Goal: Task Accomplishment & Management: Use online tool/utility

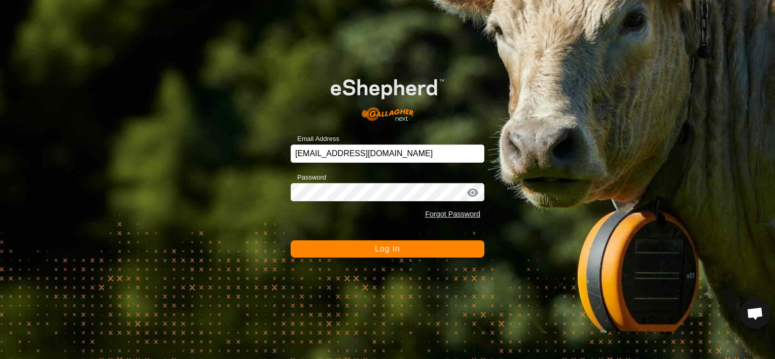
scroll to position [3578, 0]
click at [385, 254] on button "Log In" at bounding box center [388, 248] width 194 height 17
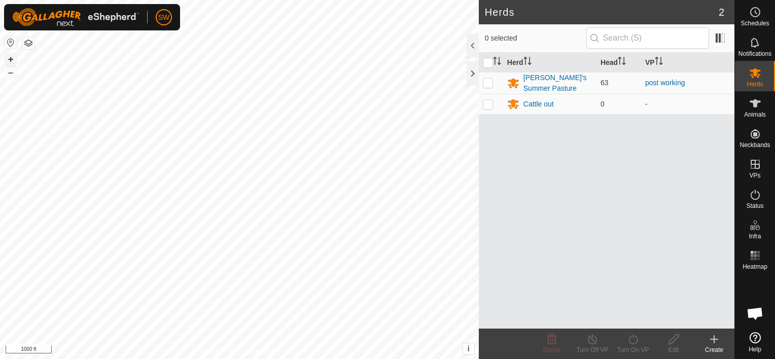
click at [12, 60] on button "+" at bounding box center [11, 59] width 12 height 12
click at [11, 59] on button "+" at bounding box center [11, 59] width 12 height 12
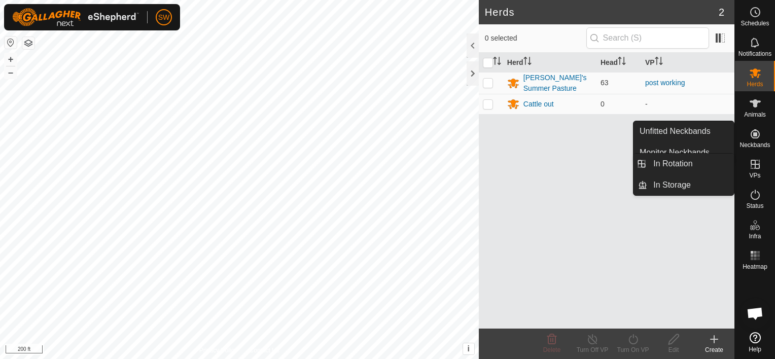
click at [763, 168] on es-virtualpaddocks-svg-icon at bounding box center [755, 164] width 18 height 16
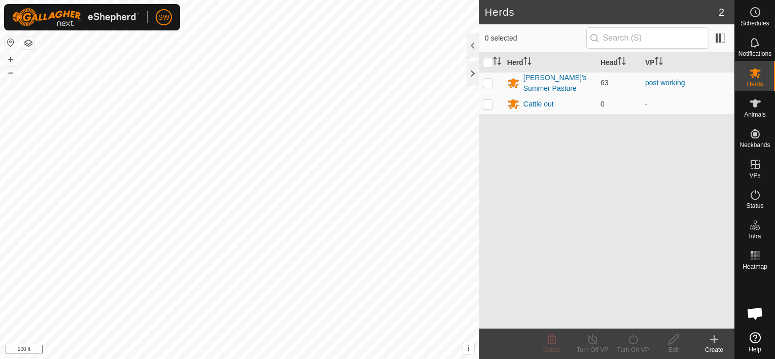
click at [715, 346] on div "Create" at bounding box center [714, 350] width 41 height 9
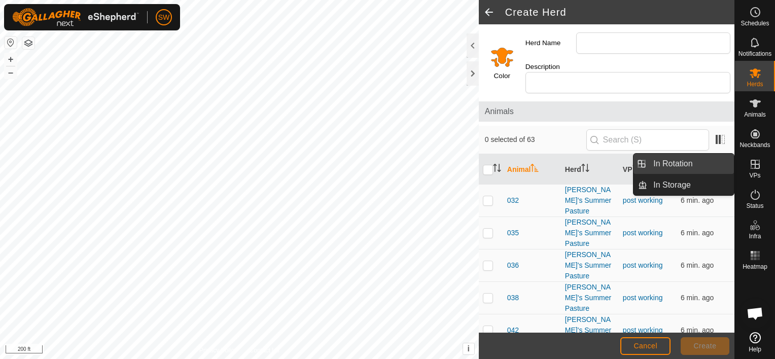
click at [704, 162] on link "In Rotation" at bounding box center [690, 164] width 87 height 20
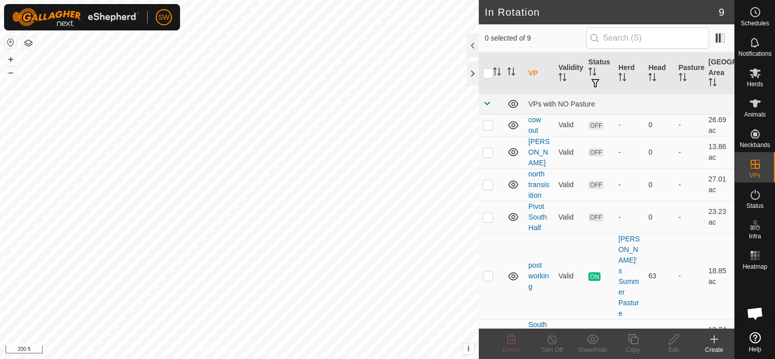
click at [714, 336] on icon at bounding box center [714, 339] width 0 height 7
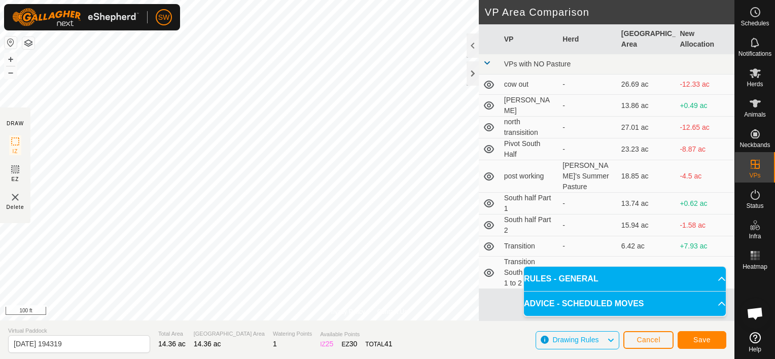
click at [334, 359] on html "SW Schedules Notifications Herds Animals Neckbands VPs Status Infra Heatmap Hel…" at bounding box center [387, 179] width 775 height 359
click at [495, 0] on html "SW Schedules Notifications Herds Animals Neckbands VPs Status Infra Heatmap Hel…" at bounding box center [387, 179] width 775 height 359
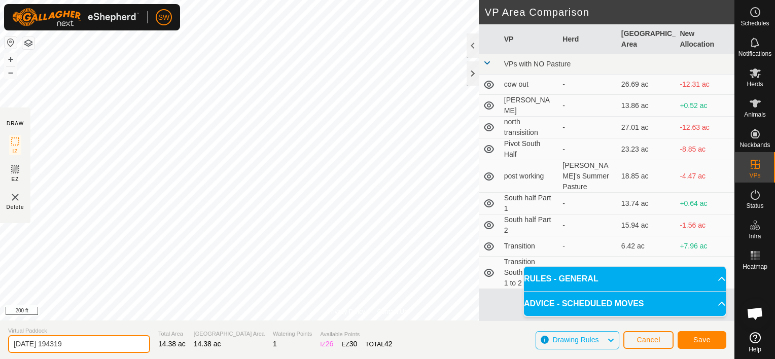
click at [120, 346] on input "[DATE] 194319" at bounding box center [79, 344] width 142 height 18
type input "C"
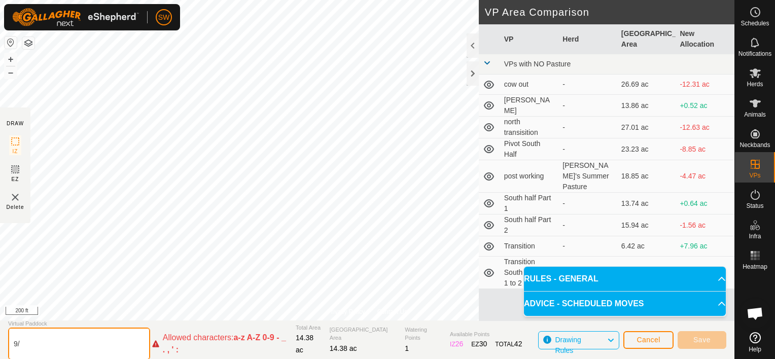
type input "9"
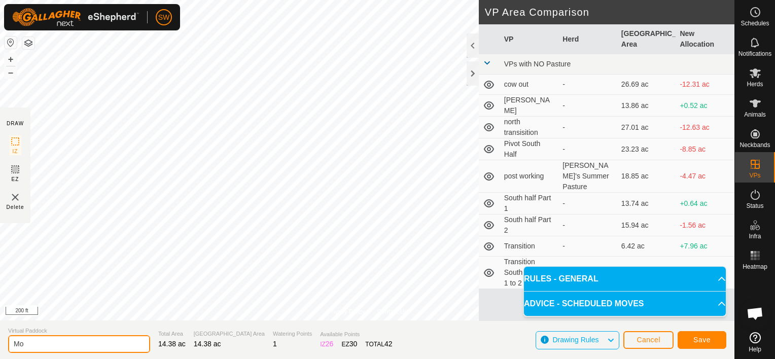
type input "M"
type input "9-17"
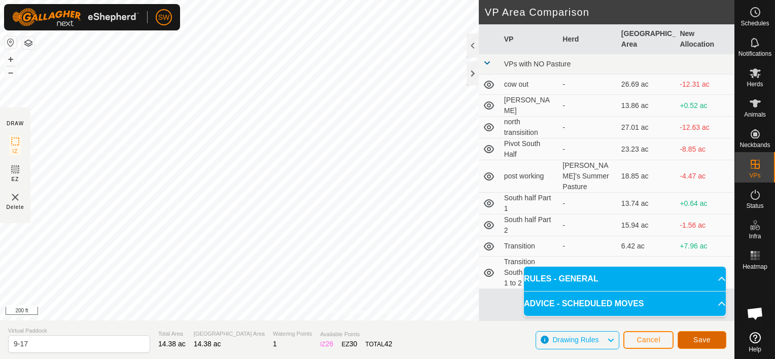
click at [708, 339] on span "Save" at bounding box center [702, 340] width 17 height 8
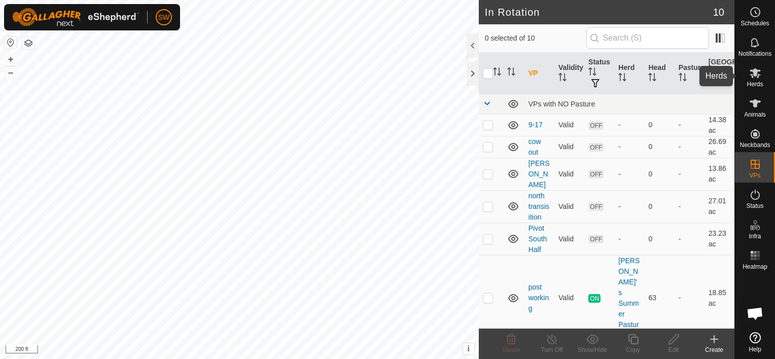
click at [758, 85] on span "Herds" at bounding box center [755, 84] width 16 height 6
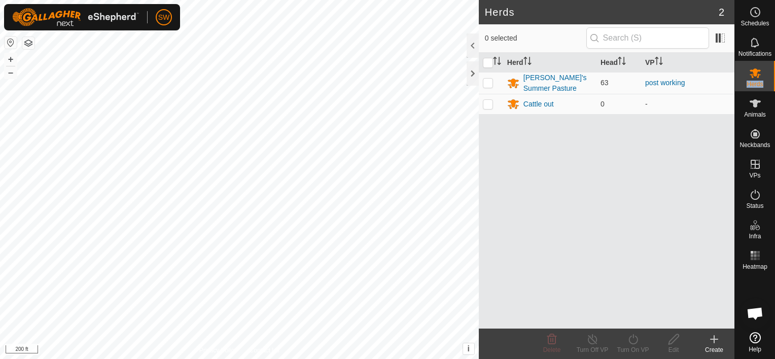
click at [758, 85] on span "Herds" at bounding box center [755, 84] width 16 height 6
click at [555, 76] on div "[PERSON_NAME]'s Summer Pasture" at bounding box center [558, 83] width 69 height 21
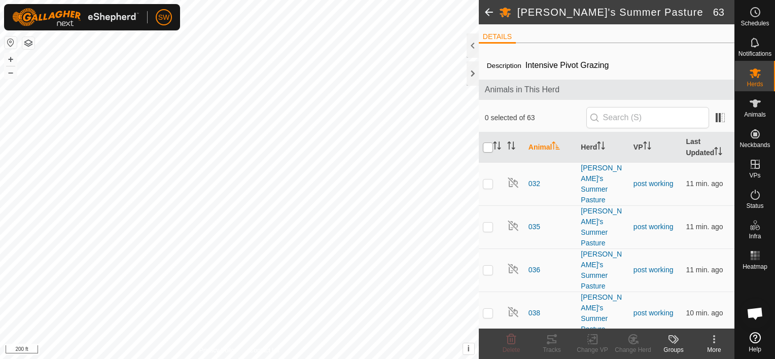
click at [486, 144] on input "checkbox" at bounding box center [488, 148] width 10 height 10
checkbox input "true"
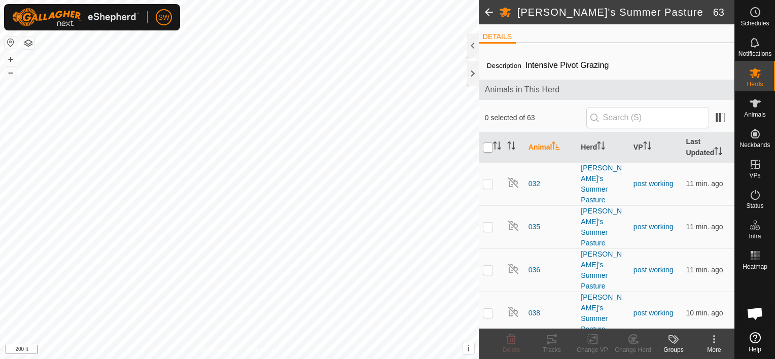
checkbox input "true"
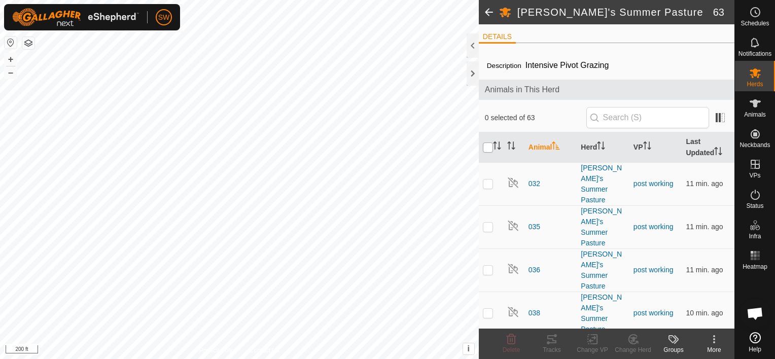
checkbox input "true"
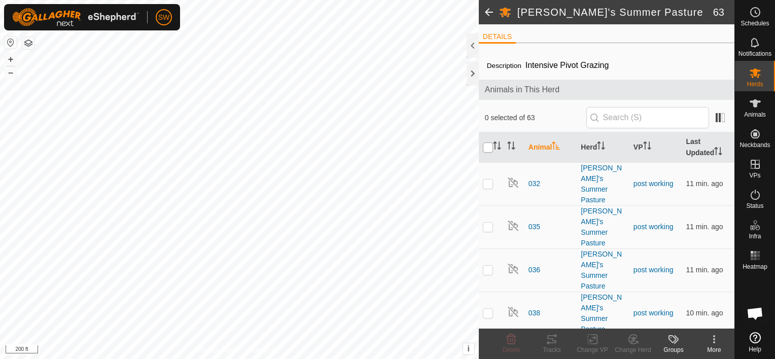
checkbox input "true"
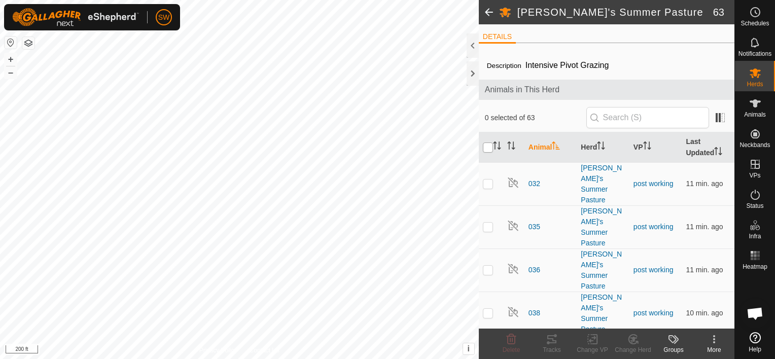
checkbox input "true"
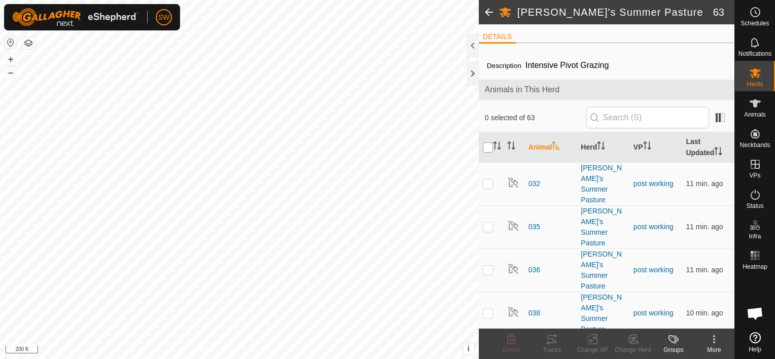
checkbox input "true"
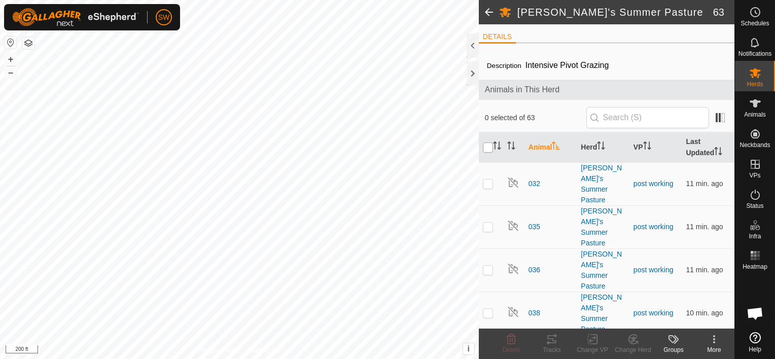
checkbox input "true"
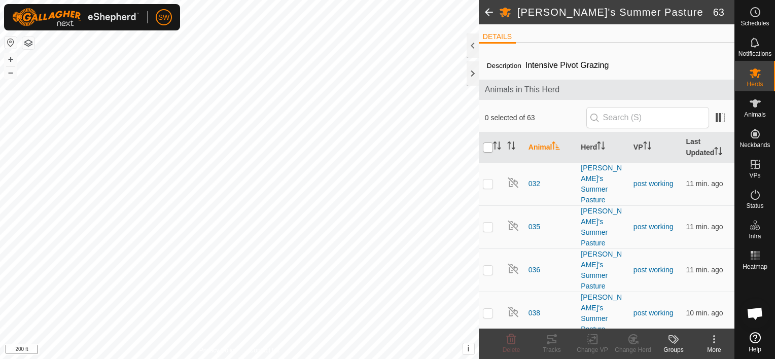
checkbox input "true"
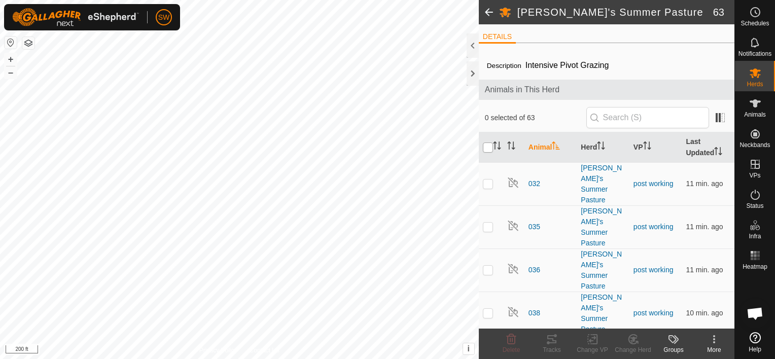
checkbox input "true"
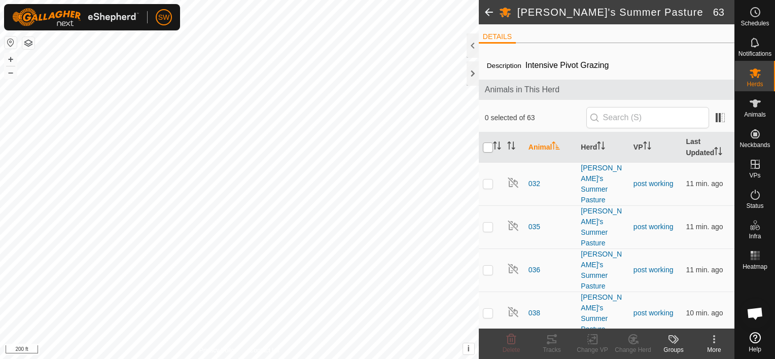
checkbox input "true"
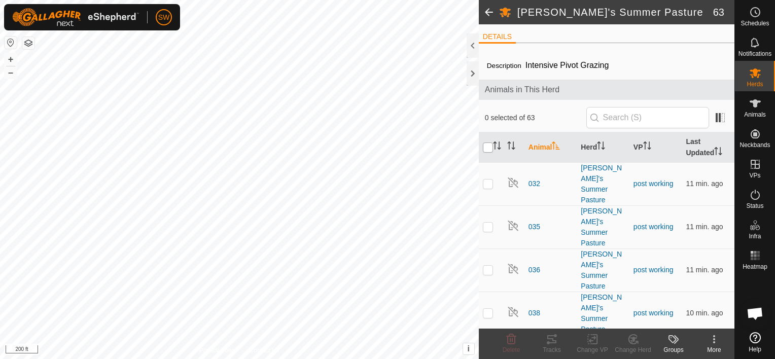
checkbox input "true"
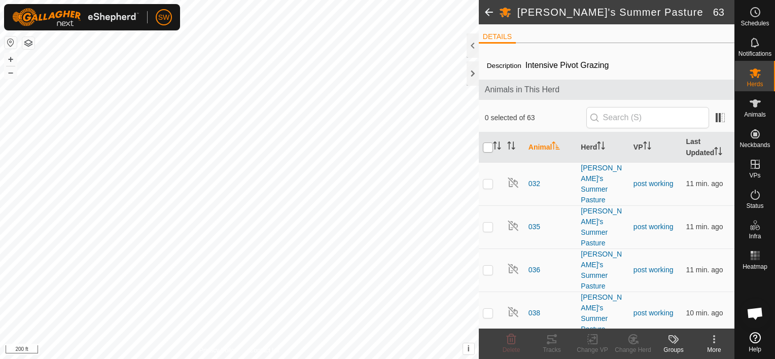
checkbox input "true"
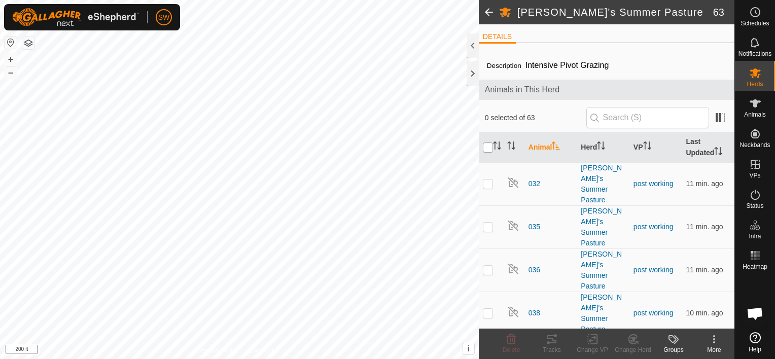
checkbox input "true"
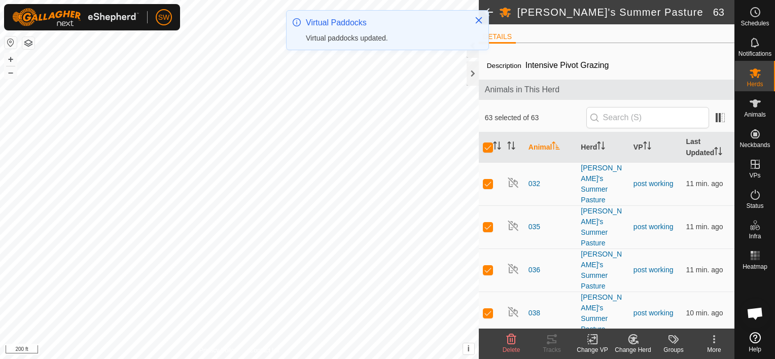
click at [589, 334] on icon at bounding box center [592, 339] width 13 height 12
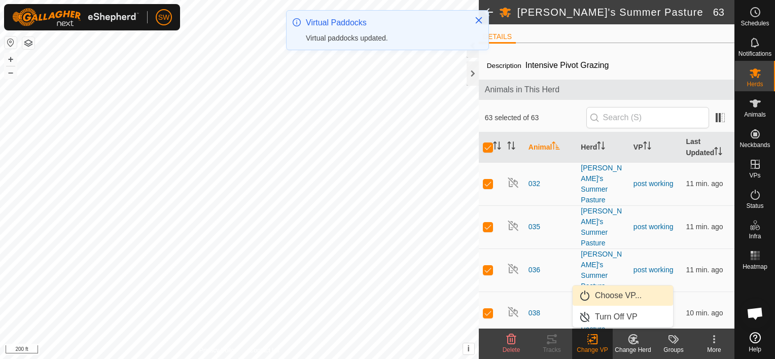
click at [599, 302] on link "Choose VP..." at bounding box center [623, 296] width 100 height 20
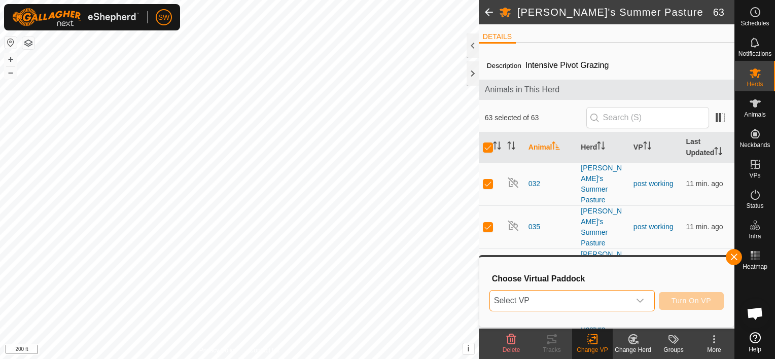
click at [599, 302] on span "Select VP" at bounding box center [560, 301] width 140 height 20
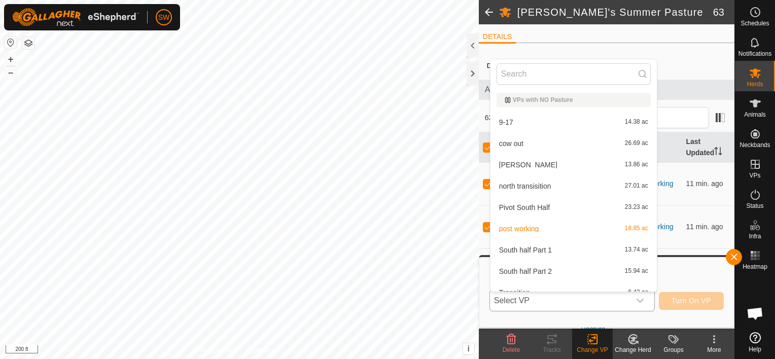
scroll to position [11, 0]
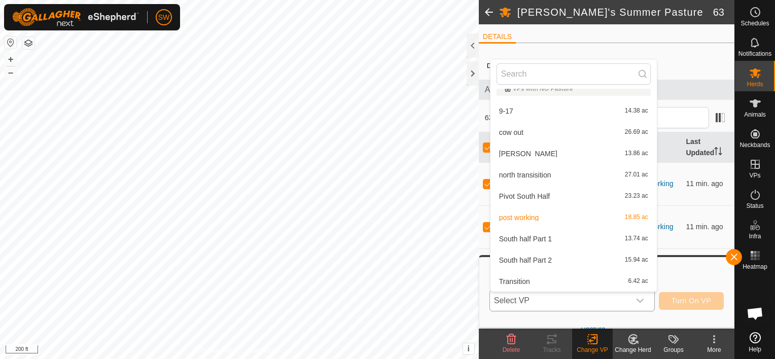
click at [565, 106] on li "9-17 14.38 ac" at bounding box center [574, 111] width 166 height 20
click at [565, 106] on div "63 selected of 63" at bounding box center [607, 118] width 256 height 28
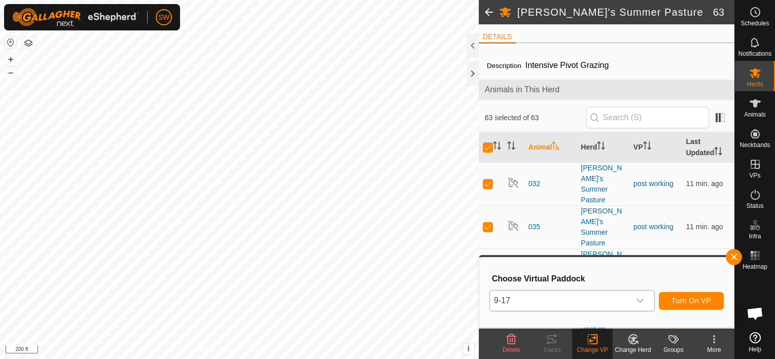
click at [679, 291] on div "9-17 Turn On VP" at bounding box center [607, 301] width 234 height 24
click at [681, 301] on span "Turn On VP" at bounding box center [692, 301] width 40 height 8
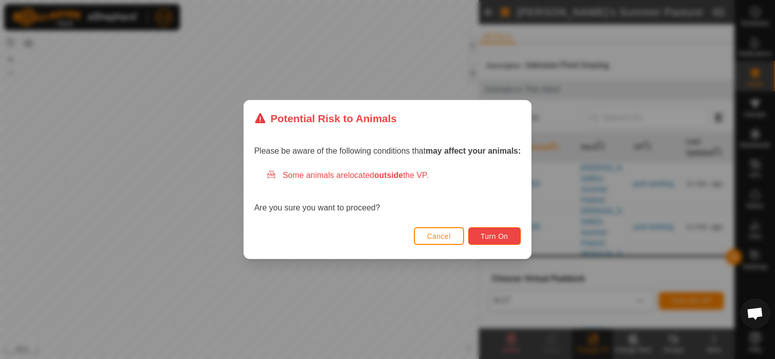
drag, startPoint x: 492, startPoint y: 231, endPoint x: 480, endPoint y: 241, distance: 15.5
click at [480, 241] on button "Turn On" at bounding box center [494, 236] width 53 height 18
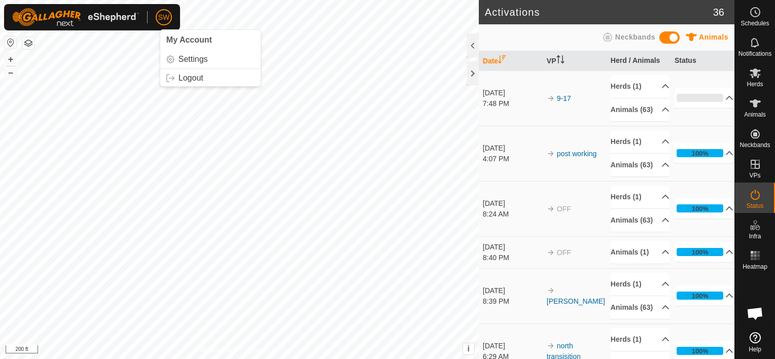
click at [160, 18] on span "SW" at bounding box center [164, 17] width 12 height 11
click at [159, 18] on span "SW" at bounding box center [164, 17] width 12 height 11
click at [194, 62] on link "Settings" at bounding box center [210, 59] width 100 height 16
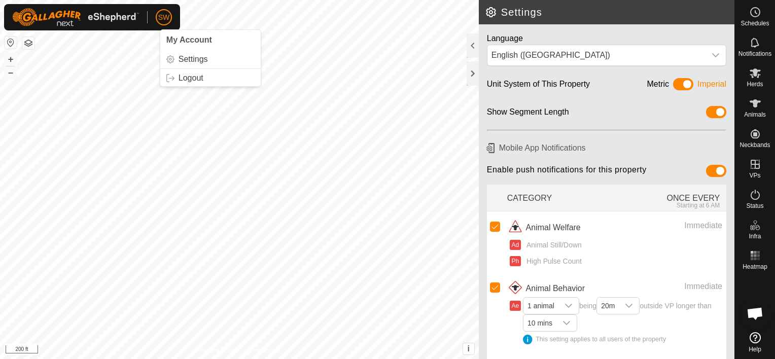
click at [160, 22] on p-avatar "SW" at bounding box center [164, 17] width 16 height 16
click at [181, 85] on link "Logout" at bounding box center [210, 78] width 100 height 16
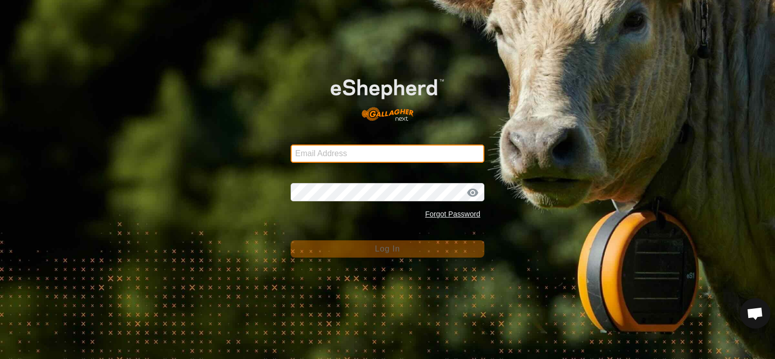
type input "[EMAIL_ADDRESS][DOMAIN_NAME]"
